Goal: Task Accomplishment & Management: Complete application form

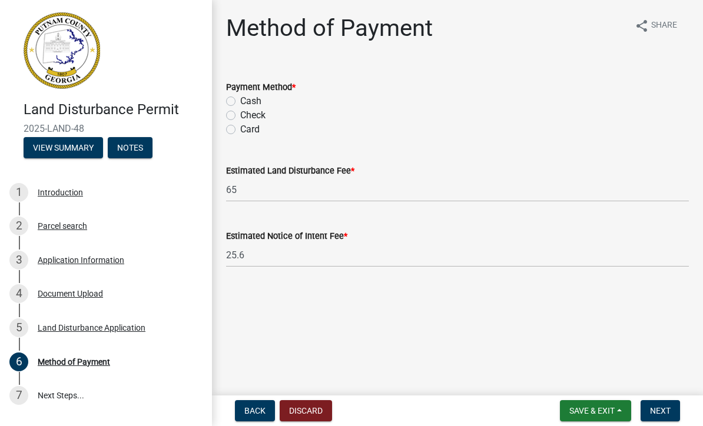
click at [240, 134] on label "Card" at bounding box center [249, 129] width 19 height 14
click at [240, 130] on input "Card" at bounding box center [244, 126] width 8 height 8
radio input "true"
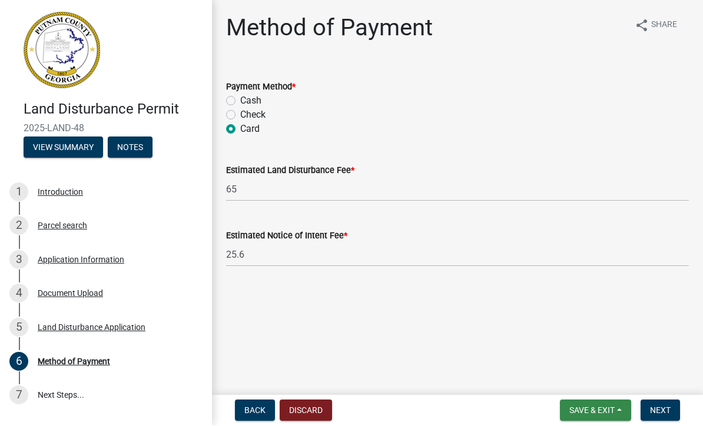
click at [589, 404] on button "Save & Exit" at bounding box center [595, 410] width 71 height 21
click at [592, 353] on button "Save" at bounding box center [584, 352] width 94 height 28
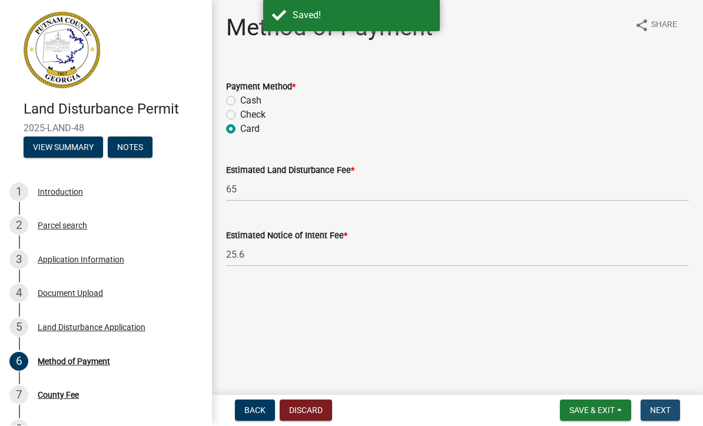
click at [663, 407] on span "Next" at bounding box center [660, 410] width 21 height 9
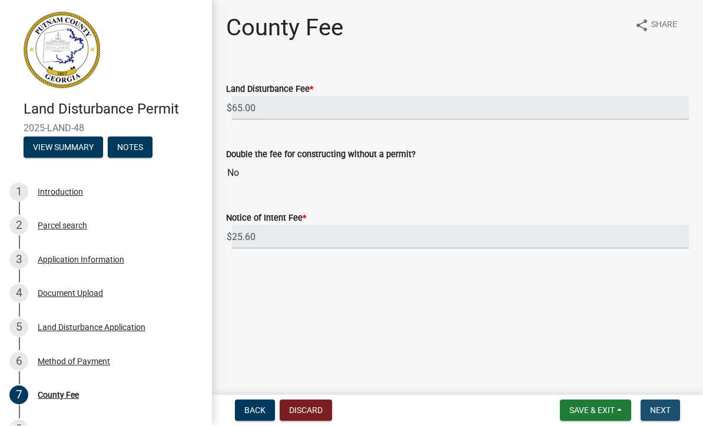
click at [658, 409] on span "Next" at bounding box center [660, 410] width 21 height 9
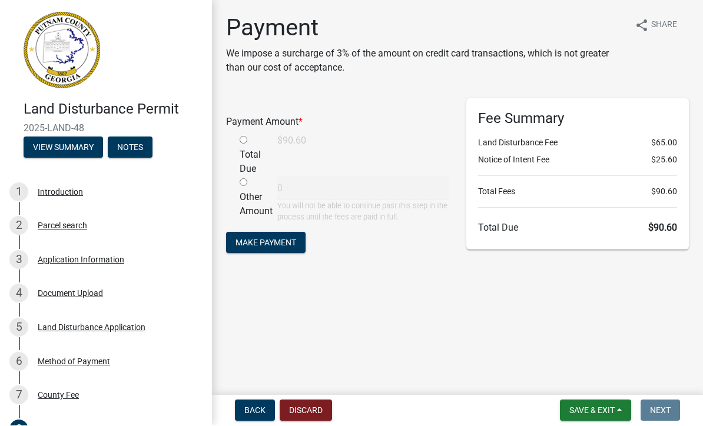
click at [244, 141] on input "radio" at bounding box center [244, 141] width 8 height 8
radio input "true"
type input "90.6"
click at [289, 245] on span "Make Payment" at bounding box center [265, 242] width 61 height 9
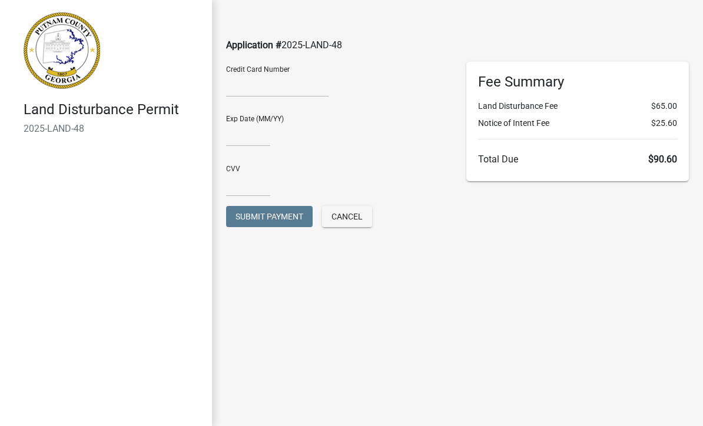
click at [286, 95] on div at bounding box center [277, 87] width 102 height 19
click at [248, 135] on input "text" at bounding box center [248, 134] width 44 height 24
click at [244, 137] on input "text" at bounding box center [248, 134] width 44 height 24
type input "02/30"
click at [243, 181] on input "text" at bounding box center [248, 184] width 44 height 24
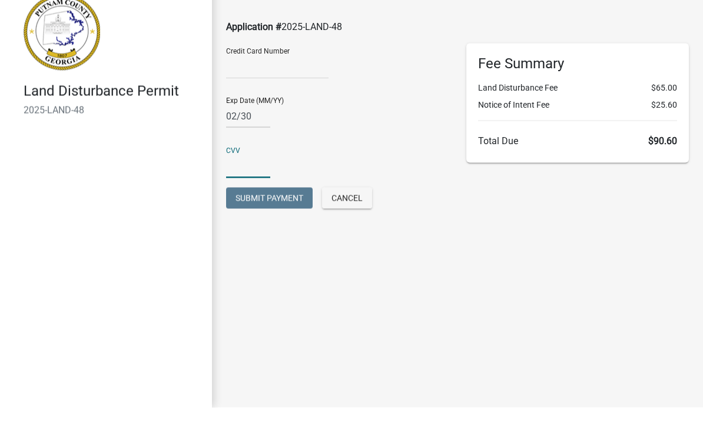
type input "8354"
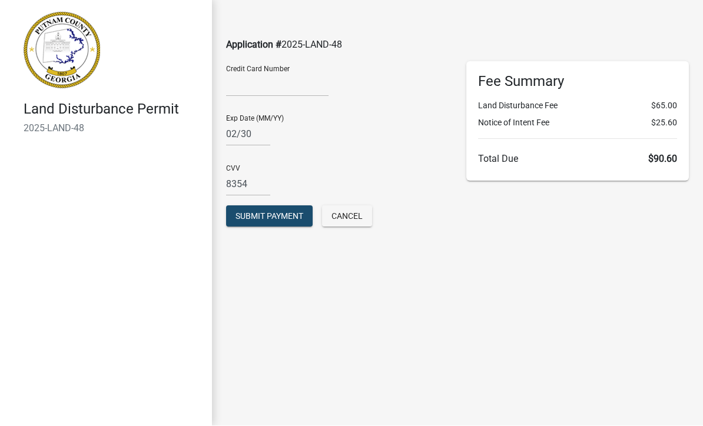
click at [276, 217] on span "Submit Payment" at bounding box center [269, 216] width 68 height 9
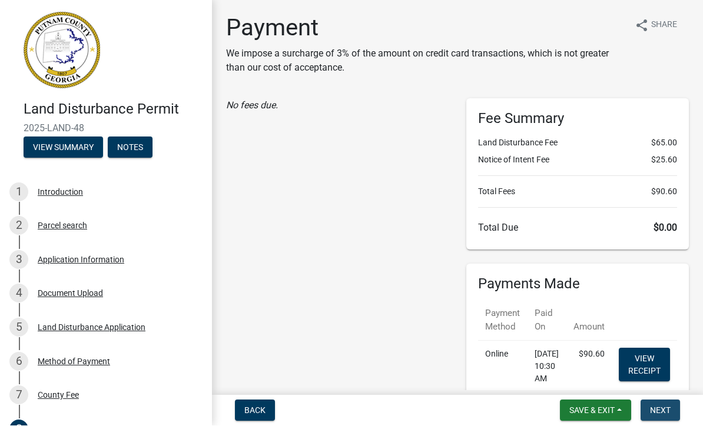
click at [659, 406] on span "Next" at bounding box center [660, 410] width 21 height 9
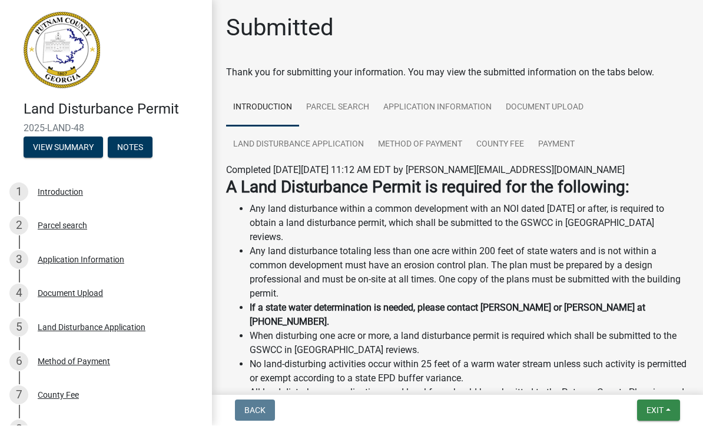
click at [659, 407] on span "Exit" at bounding box center [654, 410] width 17 height 9
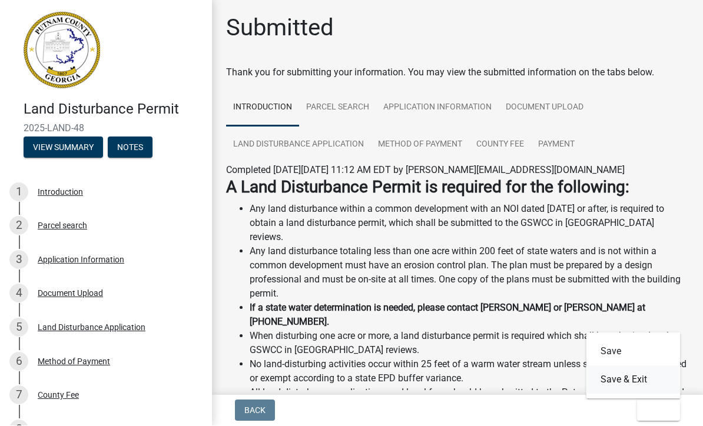
click at [651, 379] on button "Save & Exit" at bounding box center [633, 380] width 94 height 28
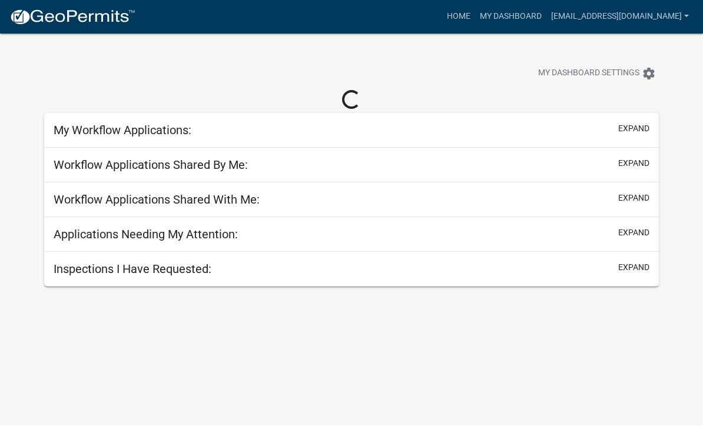
scroll to position [1, 0]
